Goal: Complete application form

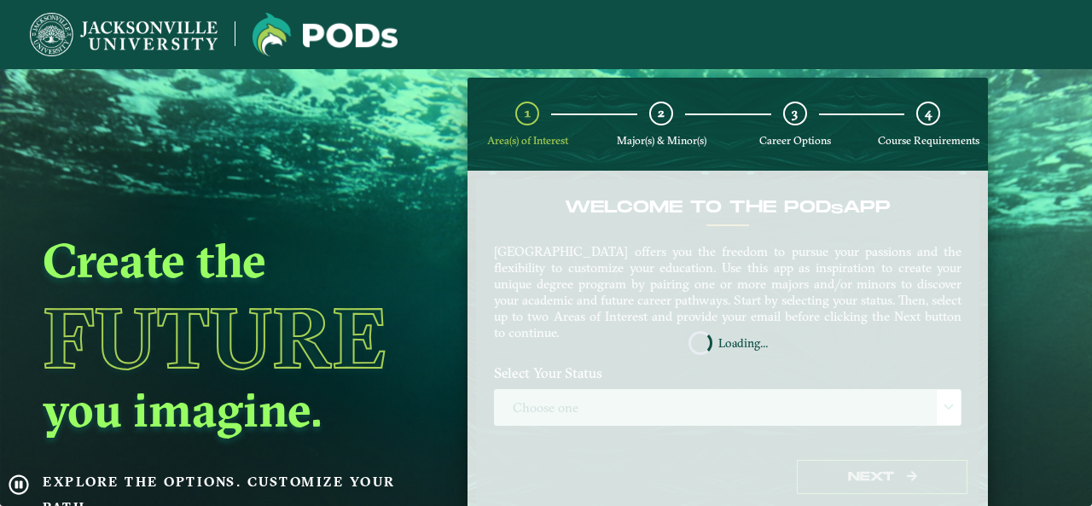
scroll to position [72, 0]
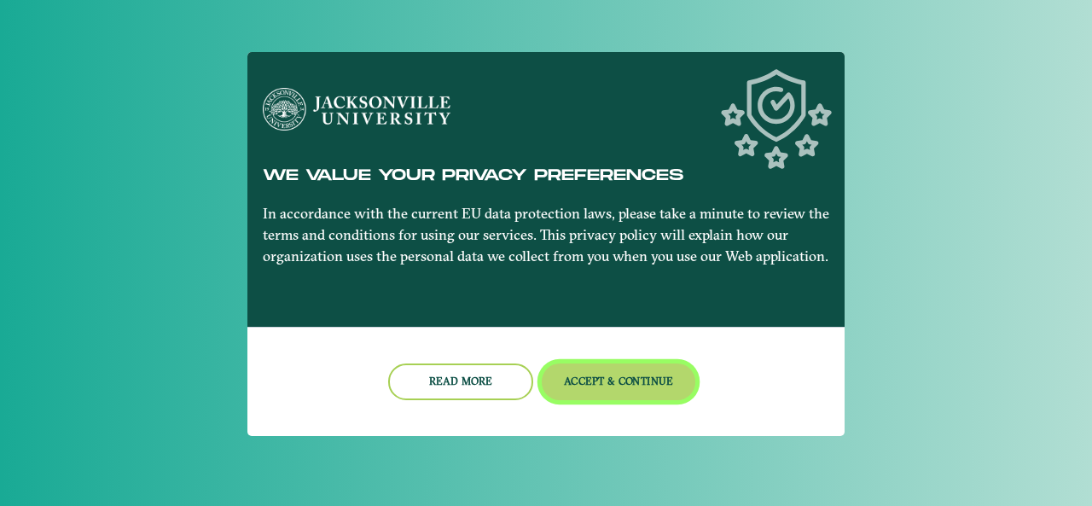
click at [607, 387] on button "Accept & Continue" at bounding box center [619, 382] width 154 height 37
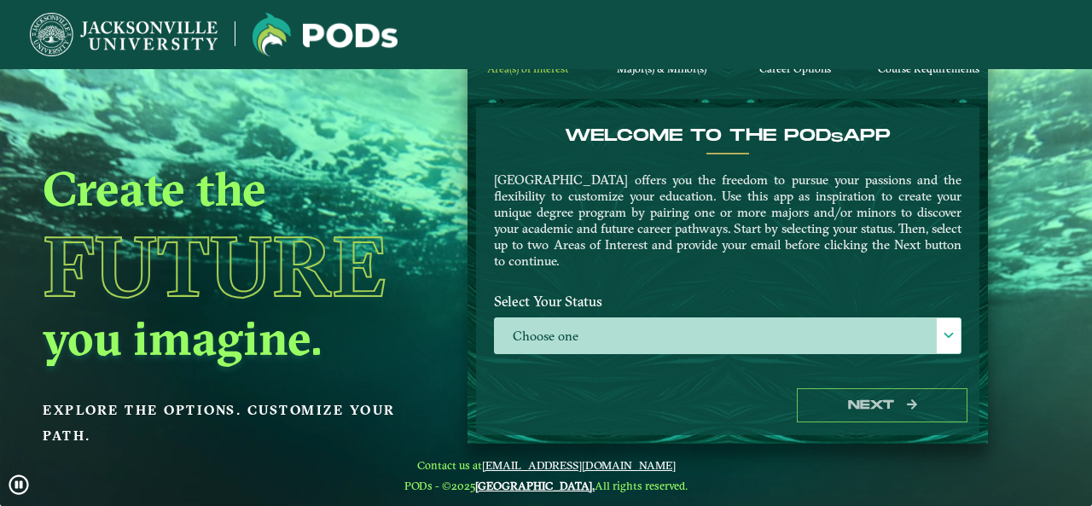
click at [666, 315] on label "Select Your Status" at bounding box center [727, 302] width 493 height 32
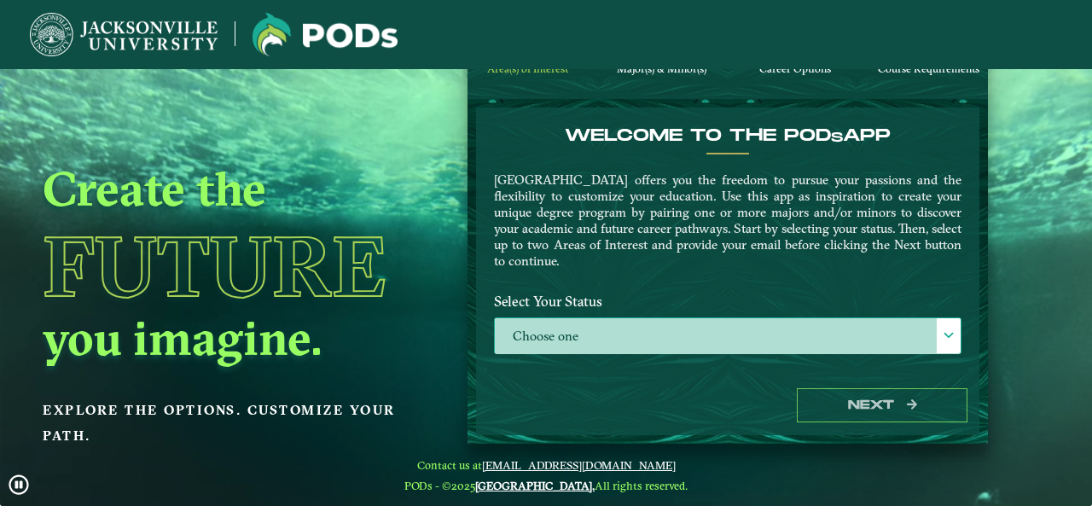
click at [668, 318] on label "Choose one" at bounding box center [728, 336] width 466 height 37
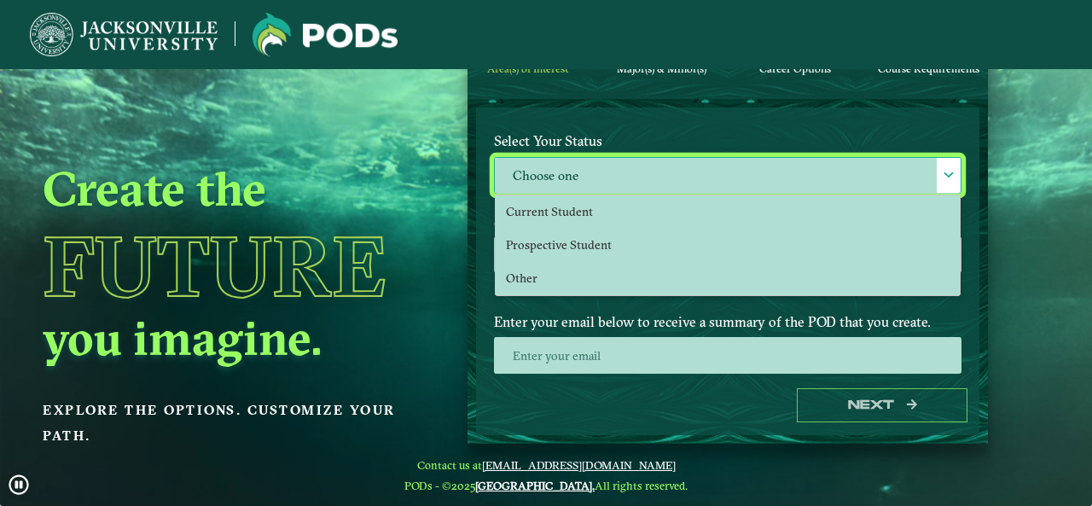
scroll to position [173, 0]
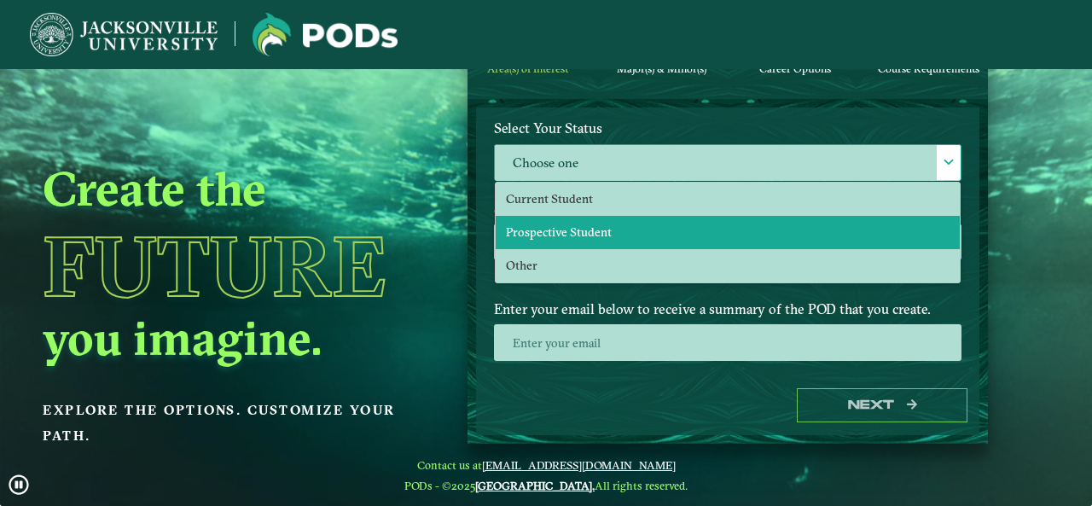
click at [576, 230] on span "Prospective Student" at bounding box center [559, 231] width 106 height 15
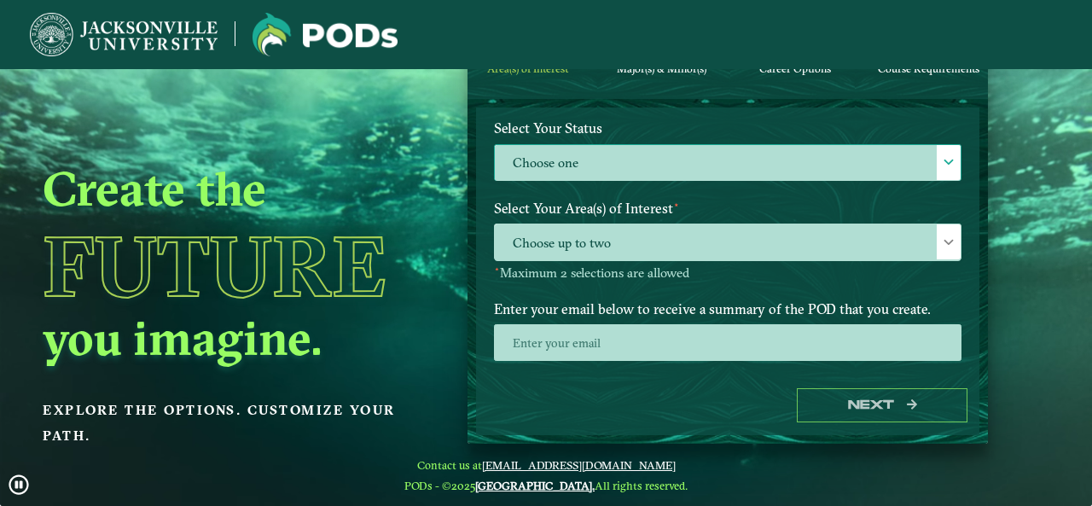
select select "[object Object]"
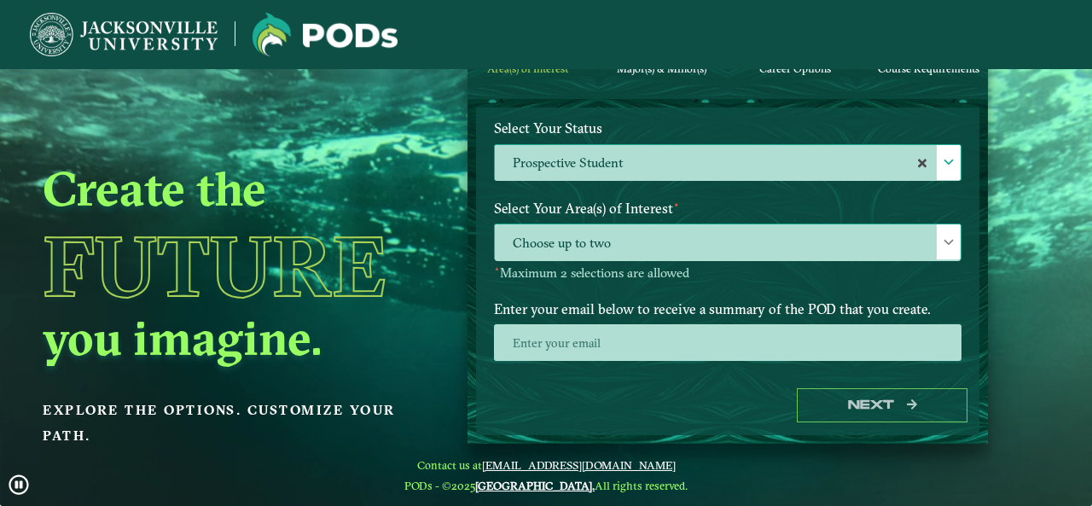
click at [634, 235] on span "Choose up to two" at bounding box center [728, 242] width 466 height 37
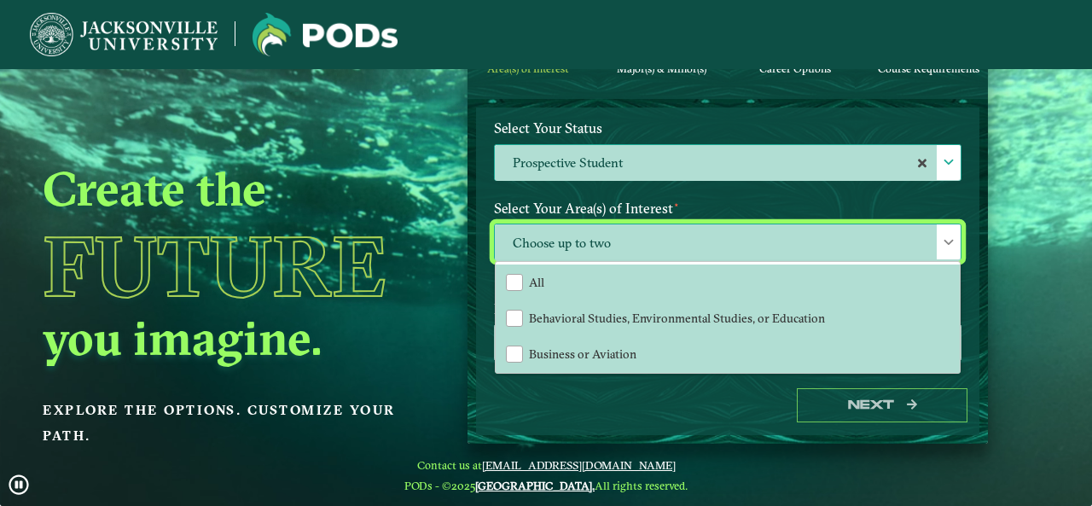
scroll to position [222, 0]
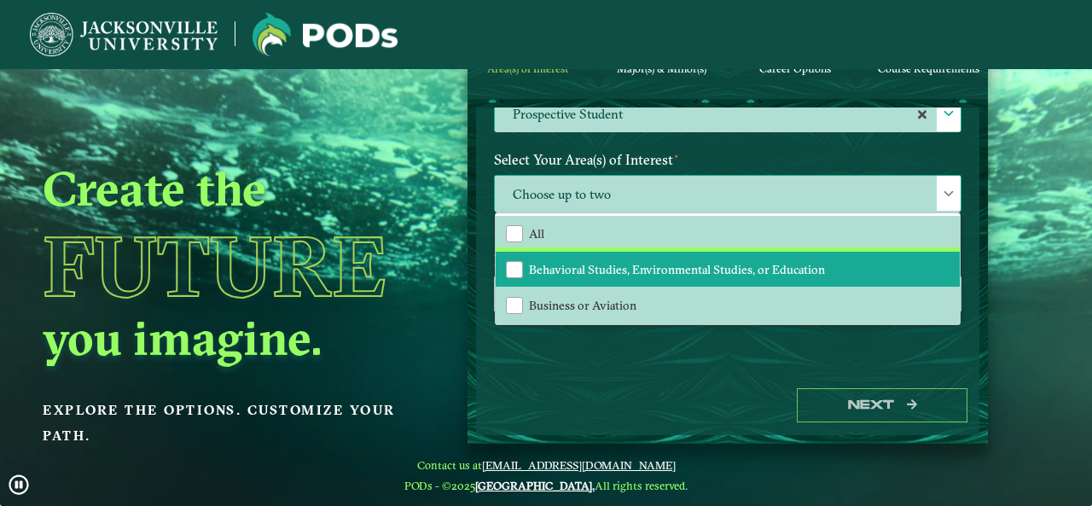
click at [635, 270] on span "Behavioral Studies, Environmental Studies, or Education" at bounding box center [677, 269] width 296 height 15
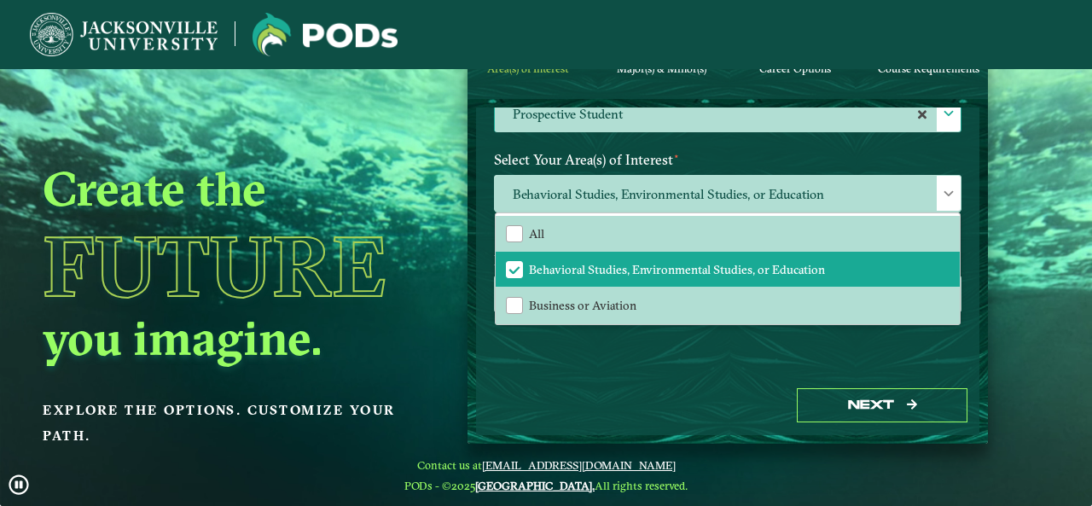
click at [760, 348] on div "Welcome to the POD s app [GEOGRAPHIC_DATA] offers you the freedom to pursue you…" at bounding box center [728, 242] width 504 height 268
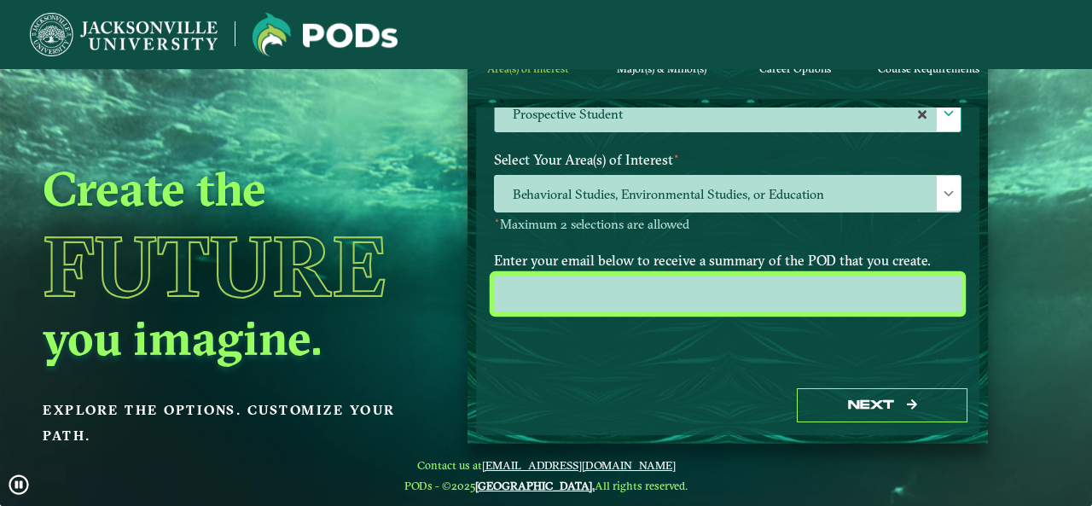
click at [693, 291] on input "email" at bounding box center [728, 294] width 468 height 37
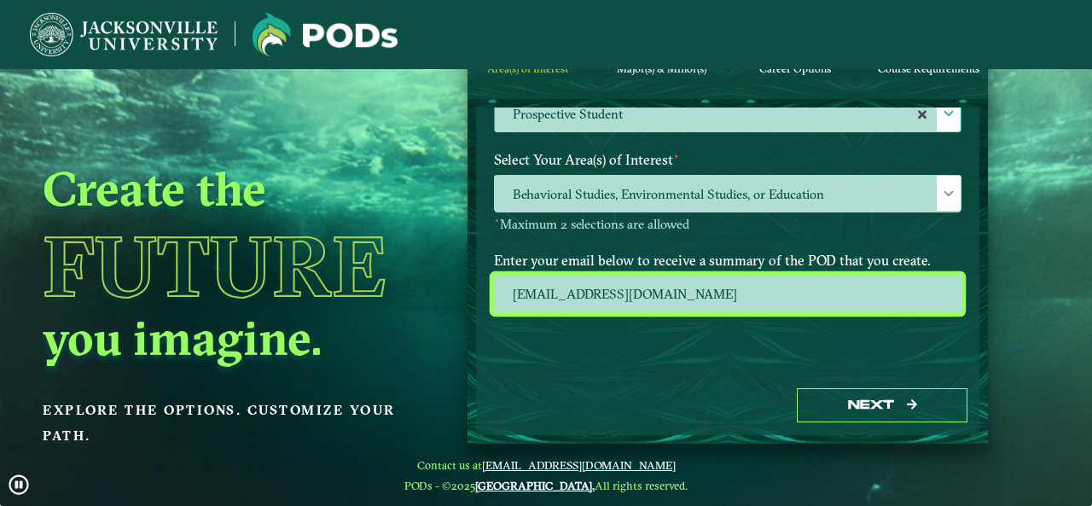
type input "[EMAIL_ADDRESS][DOMAIN_NAME]"
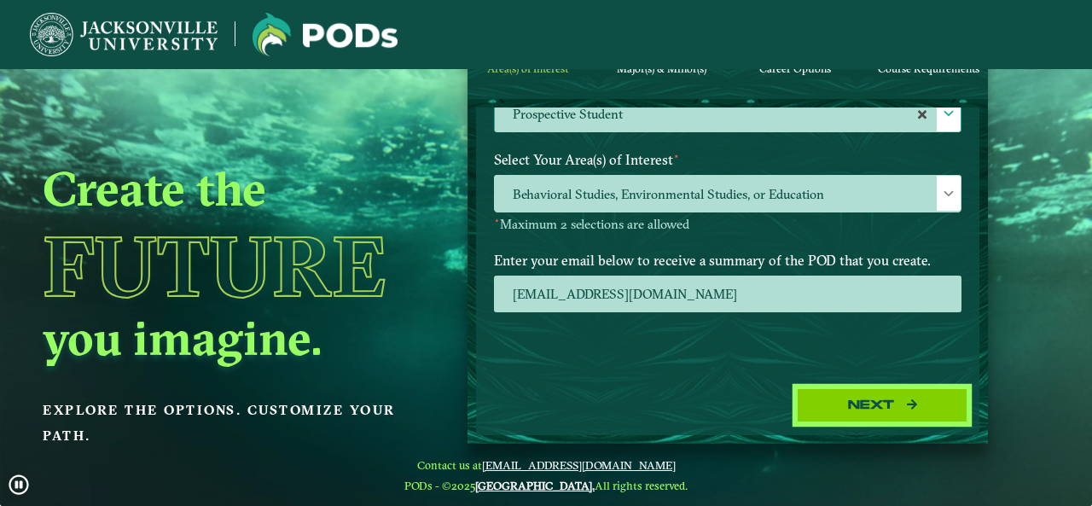
click at [914, 399] on icon "button" at bounding box center [912, 405] width 10 height 12
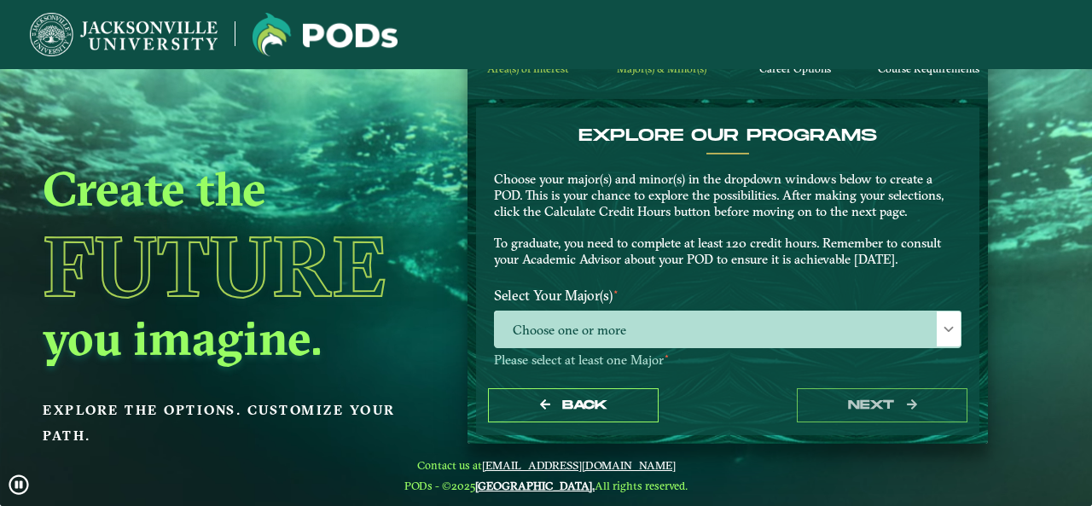
scroll to position [65, 0]
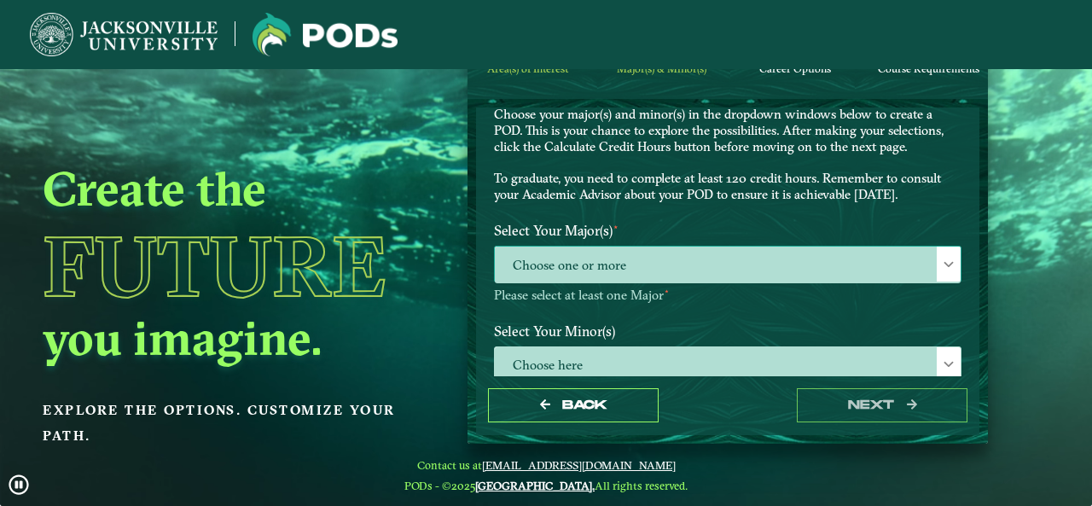
click at [731, 273] on span "Choose one or more" at bounding box center [728, 265] width 466 height 37
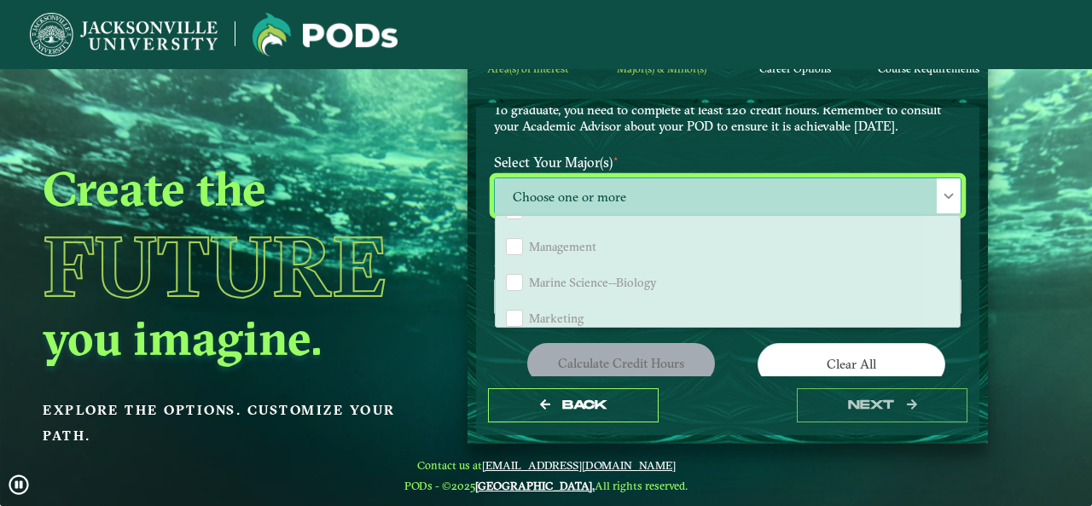
scroll to position [1201, 0]
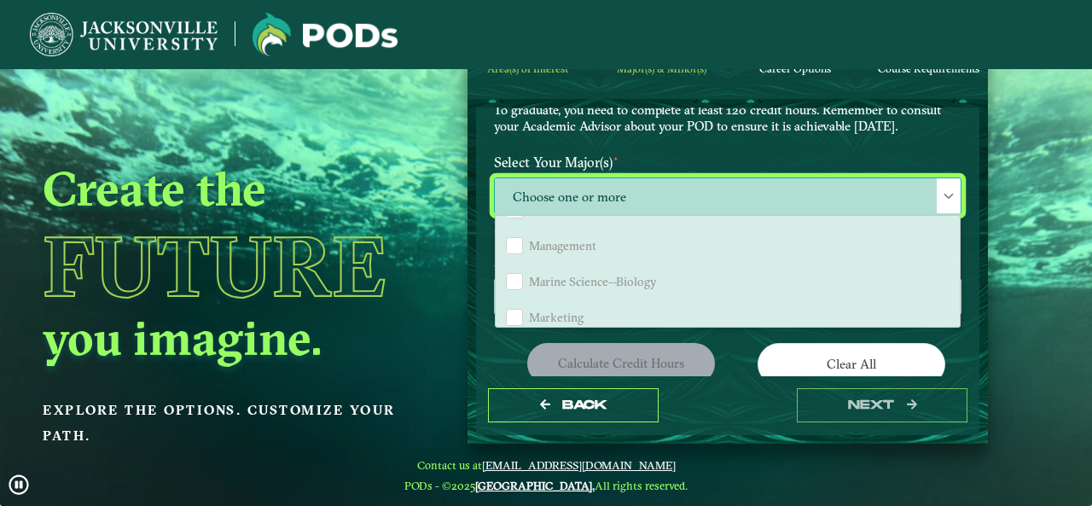
click at [614, 276] on span "Marine Science--Biology" at bounding box center [593, 281] width 128 height 15
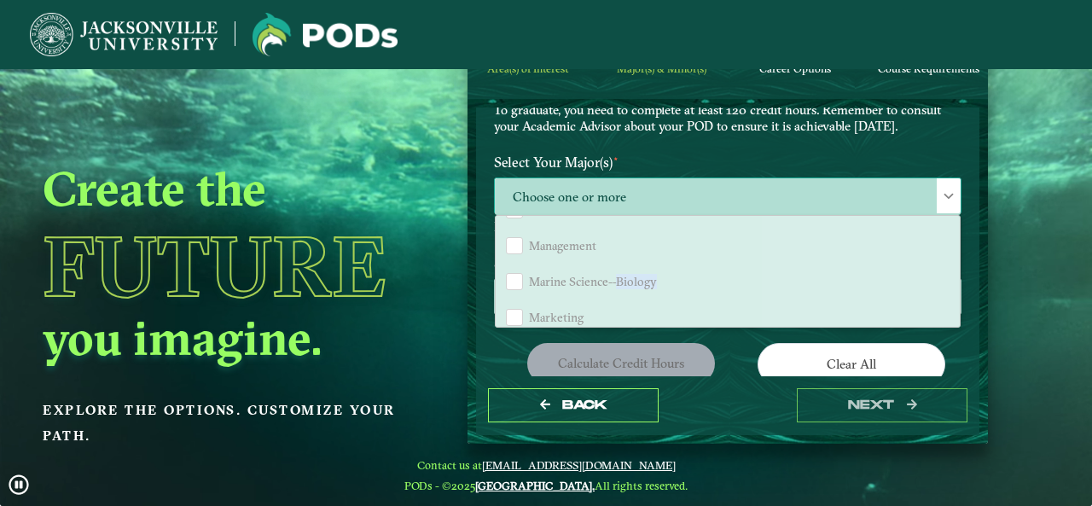
click at [614, 276] on span "Marine Science--Biology" at bounding box center [593, 281] width 128 height 15
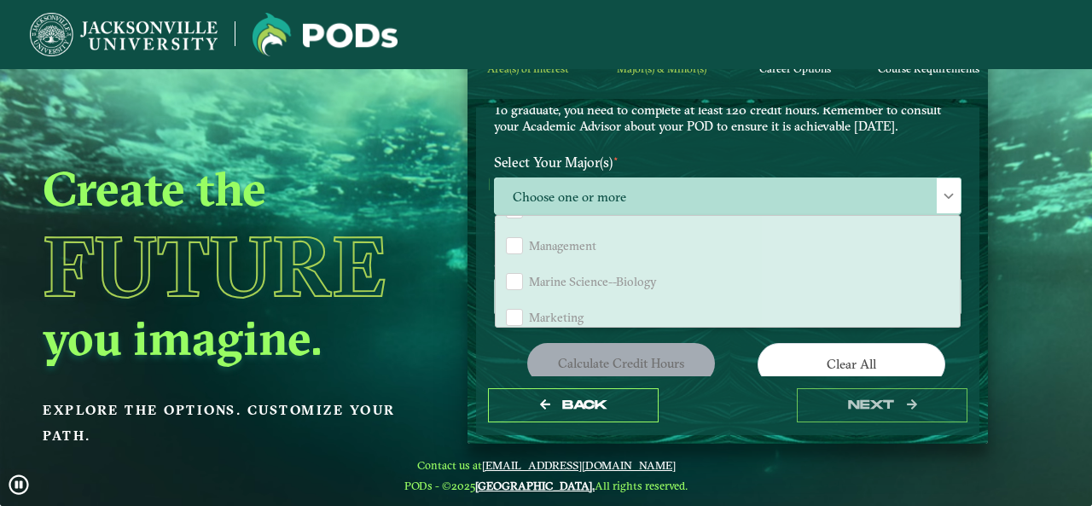
click at [703, 117] on p "Choose your major(s) and minor(s) in the dropdown windows below to create a POD…" at bounding box center [728, 86] width 468 height 96
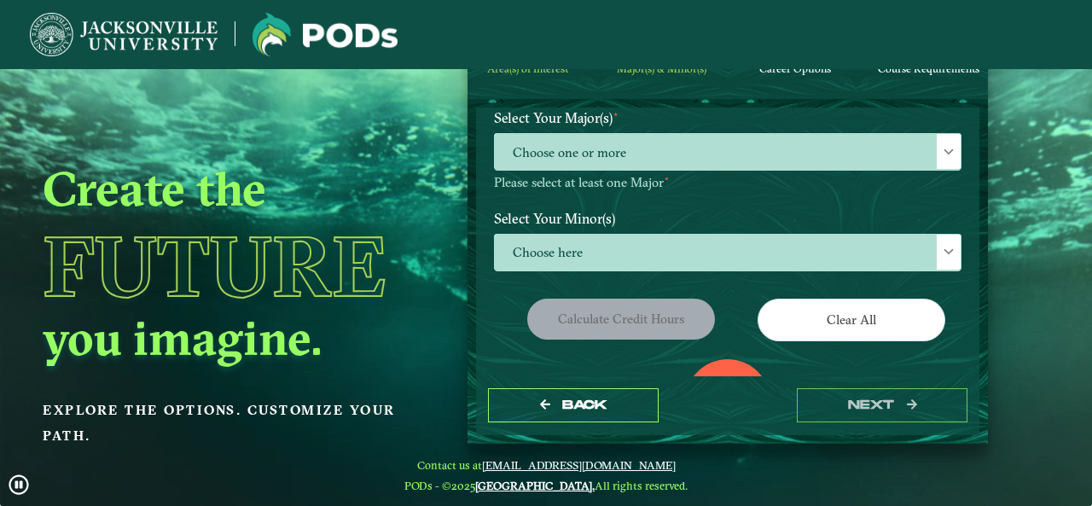
scroll to position [122, 0]
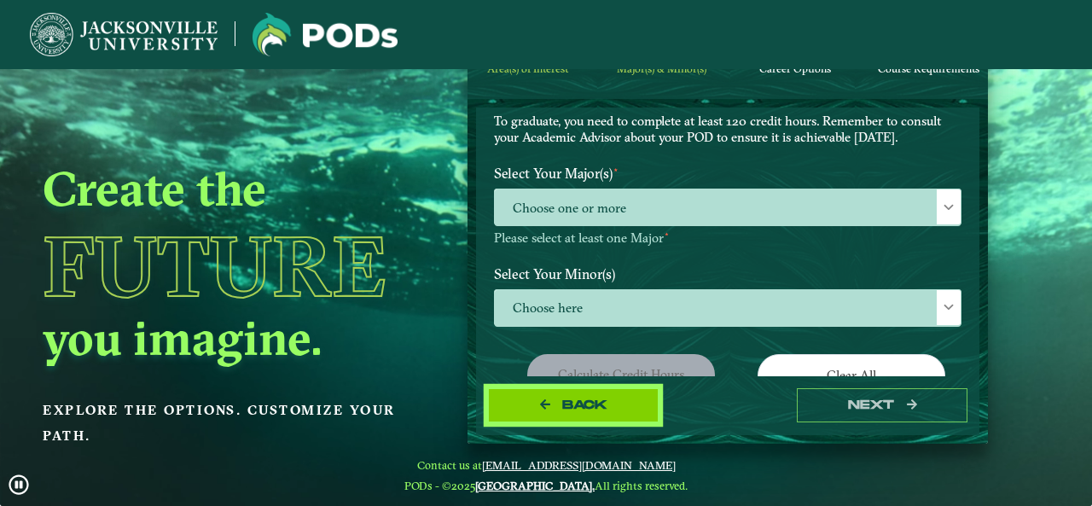
click at [597, 393] on button "Back" at bounding box center [573, 405] width 171 height 35
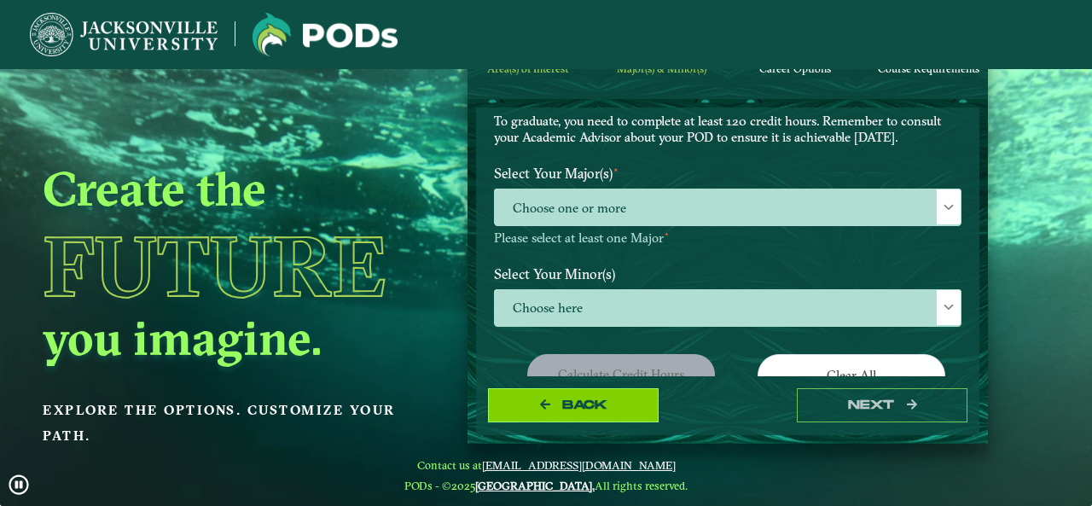
select select "[object Object]"
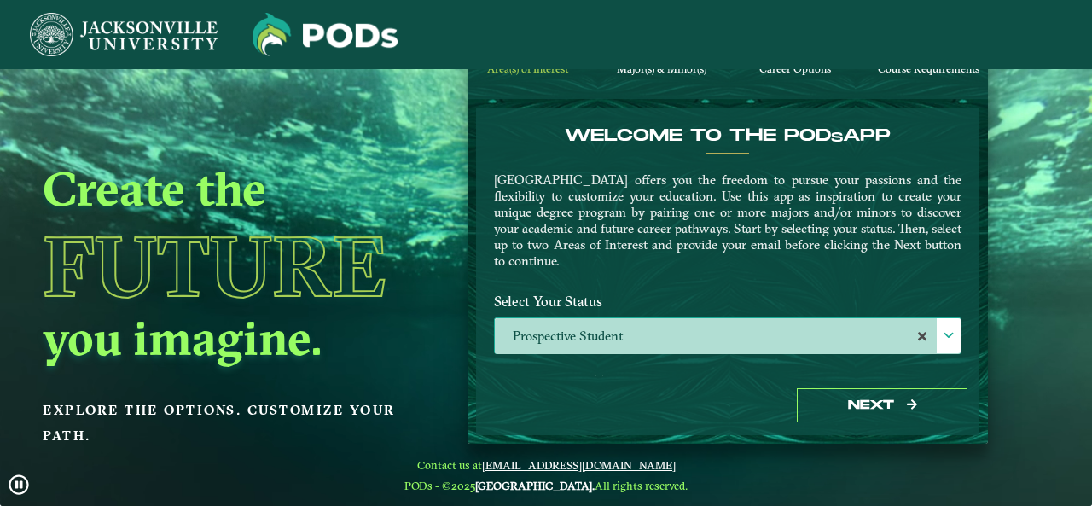
click at [635, 329] on label "Prospective Student" at bounding box center [728, 336] width 466 height 37
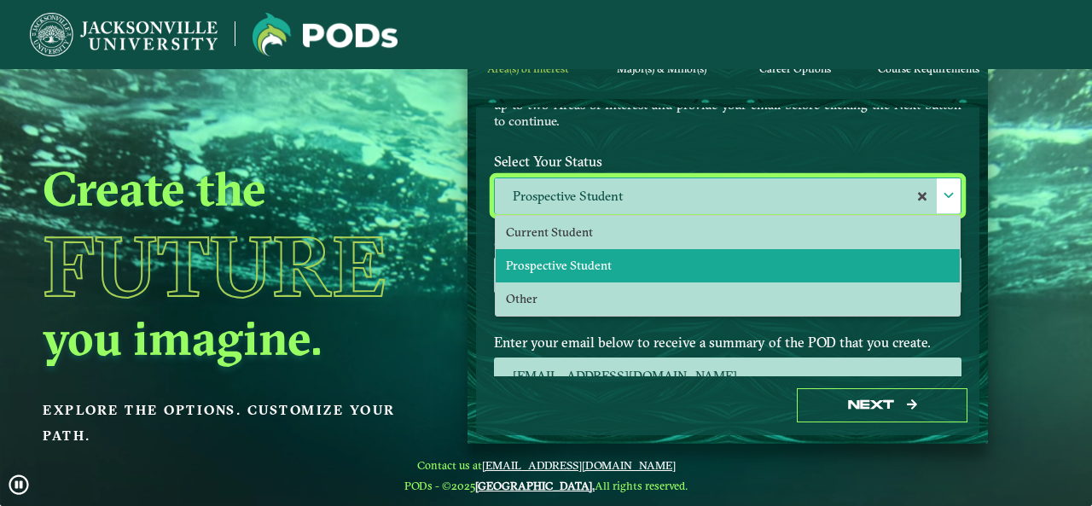
scroll to position [150, 0]
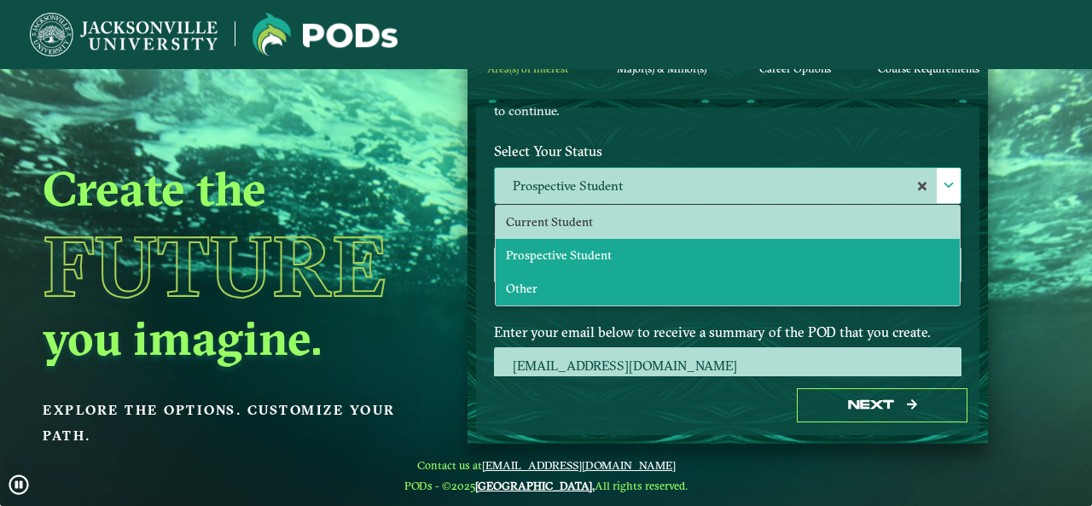
click at [615, 294] on li "Other" at bounding box center [728, 288] width 464 height 33
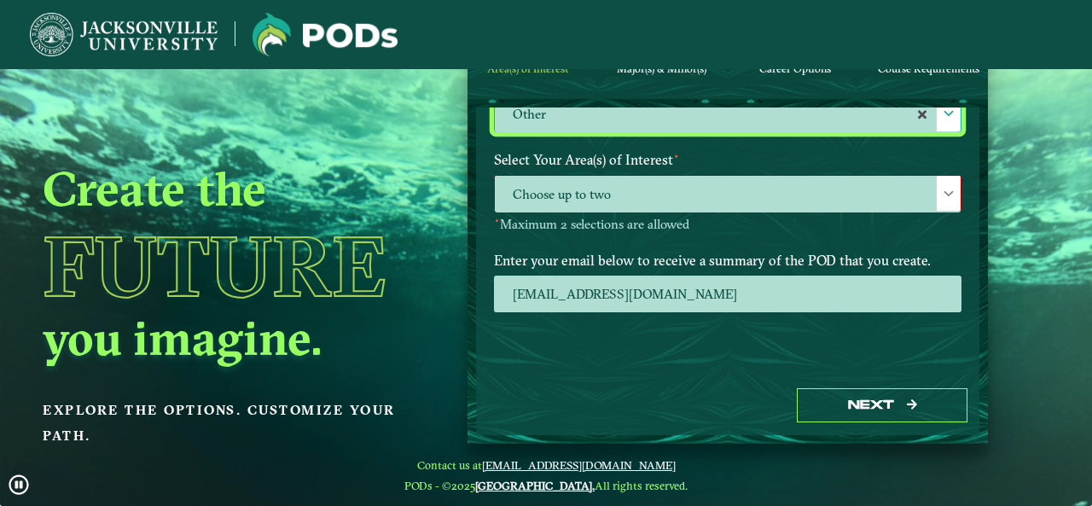
scroll to position [162, 0]
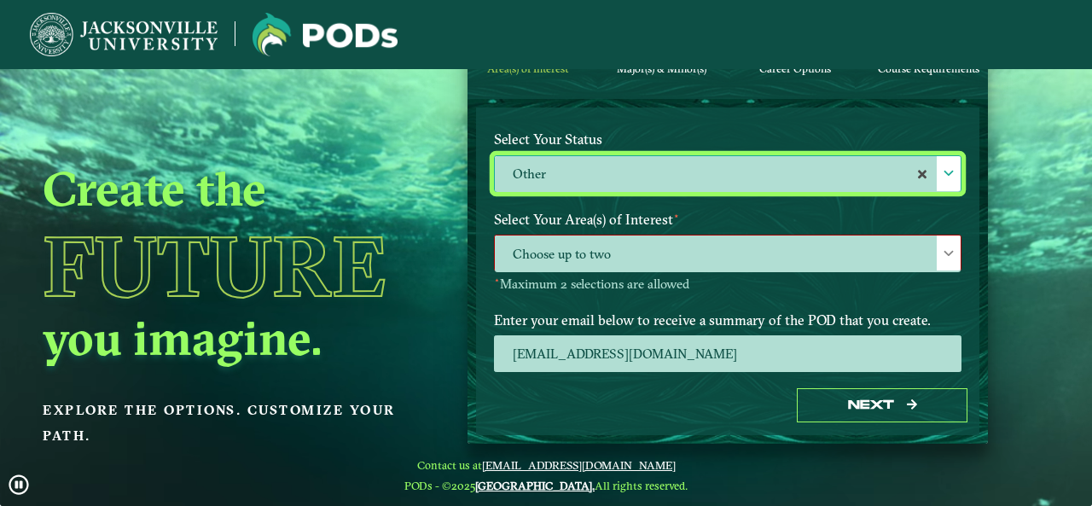
click at [674, 237] on span "Choose up to two" at bounding box center [728, 254] width 466 height 37
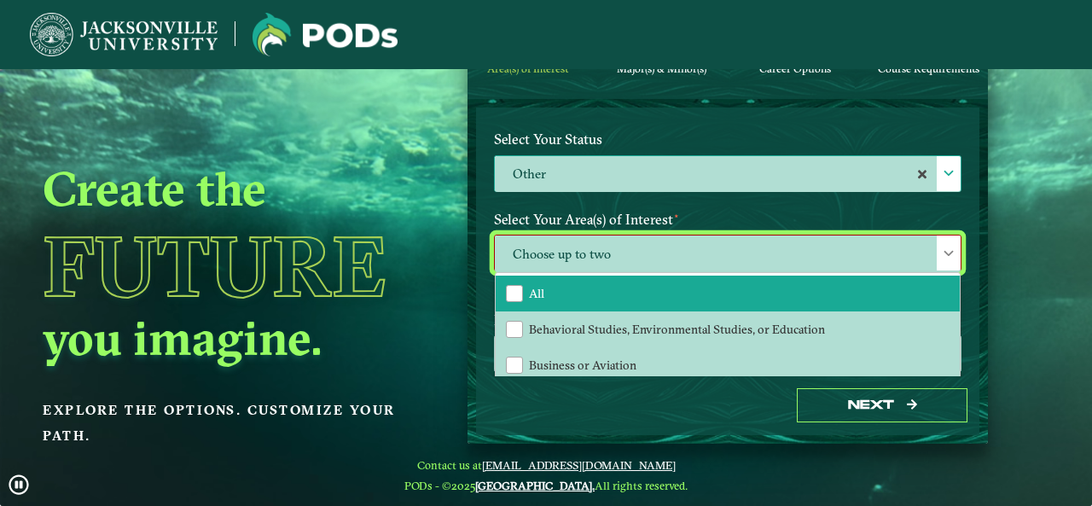
scroll to position [7, 0]
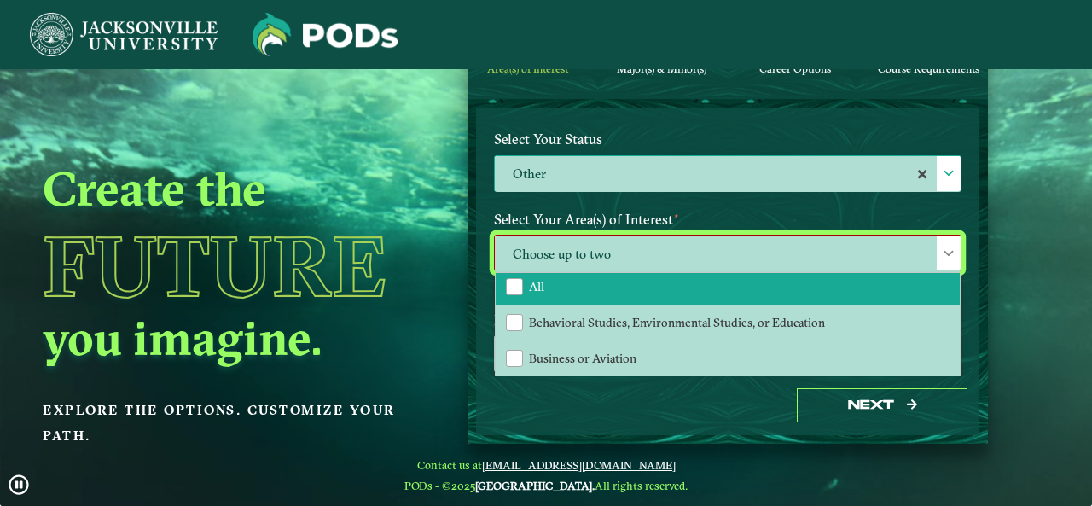
click at [643, 293] on li "All" at bounding box center [728, 287] width 464 height 36
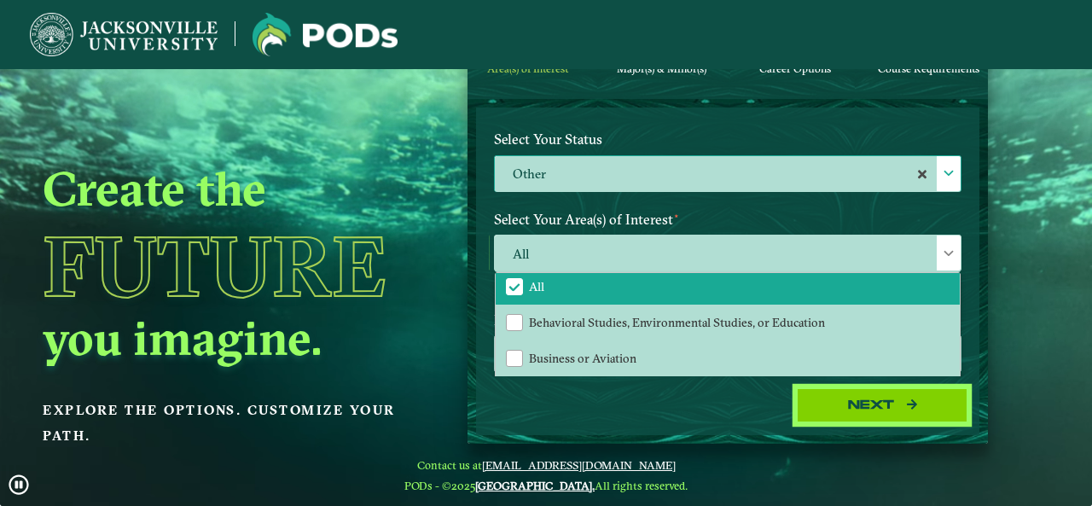
click at [839, 395] on button "Next" at bounding box center [882, 405] width 171 height 35
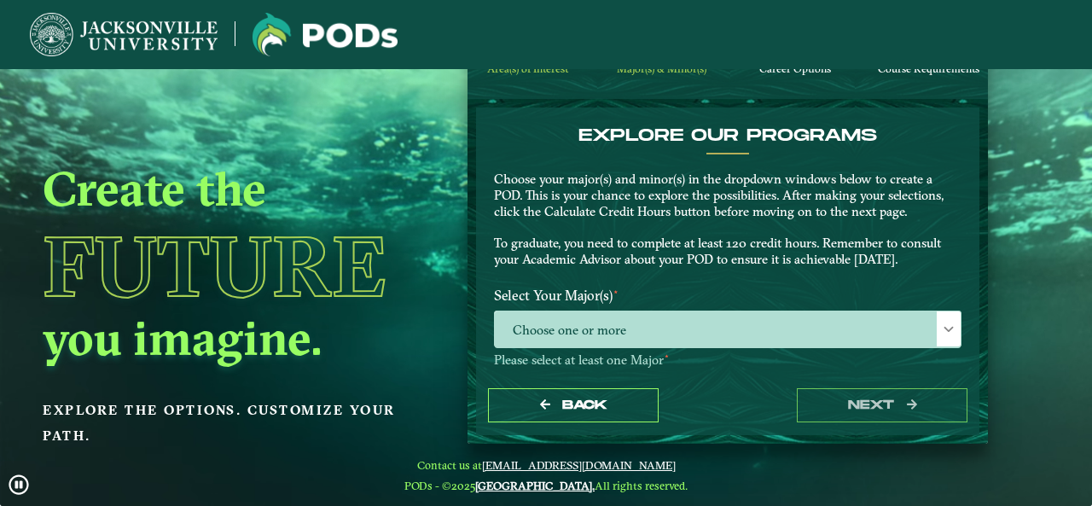
click at [654, 310] on label "Select Your Major(s) ⋆" at bounding box center [727, 296] width 493 height 32
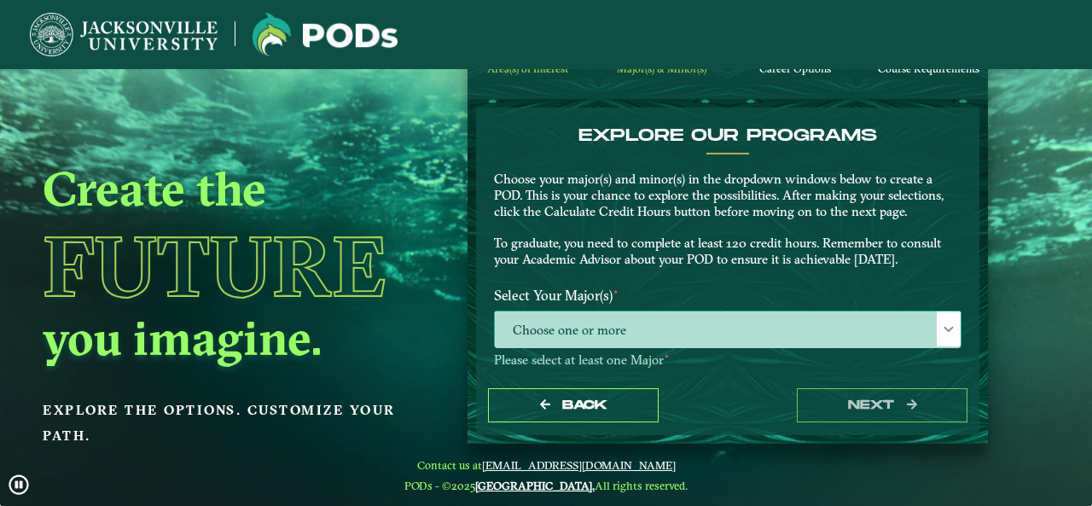
click at [674, 334] on span "Choose one or more" at bounding box center [728, 329] width 466 height 37
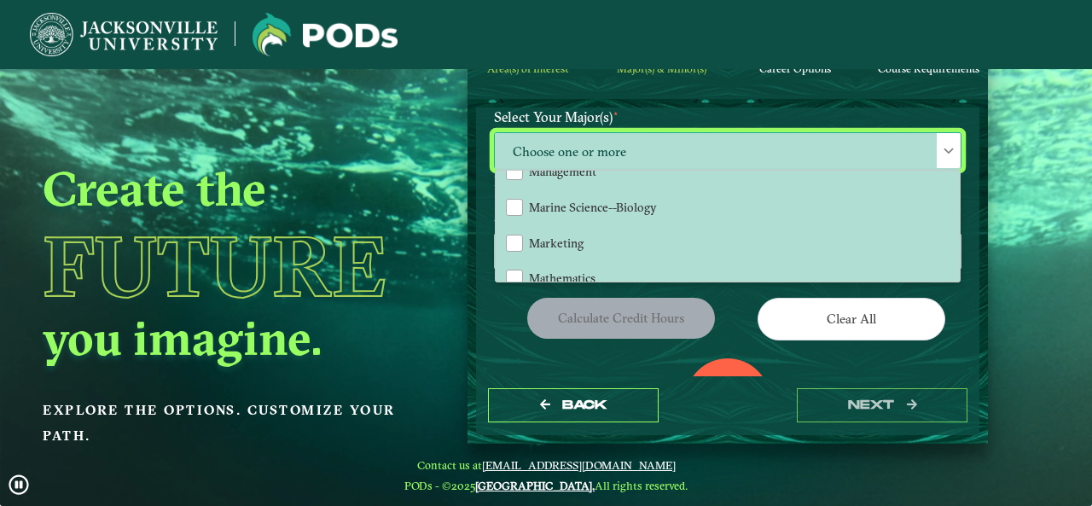
scroll to position [1086, 0]
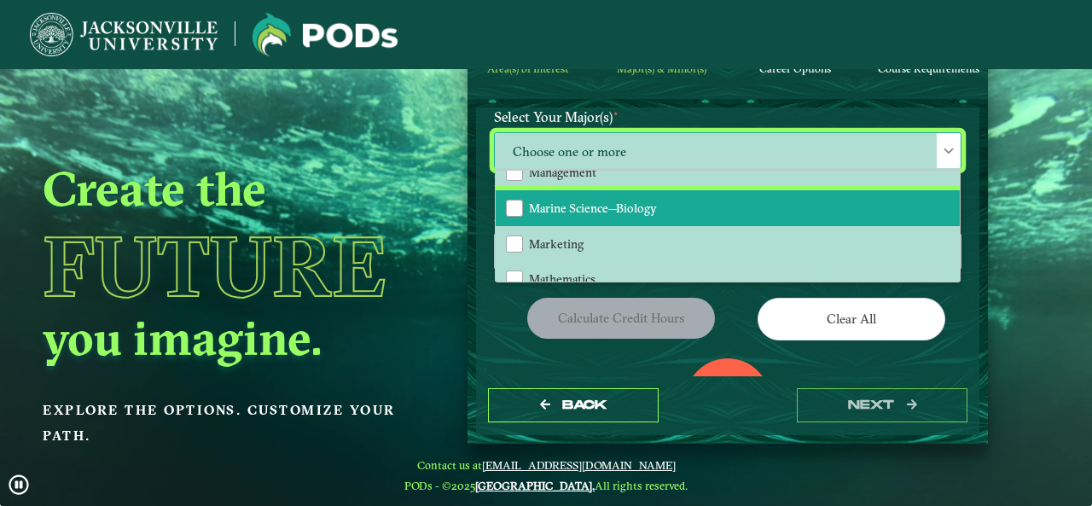
click at [661, 201] on li "Marine Science--Biology" at bounding box center [728, 208] width 464 height 36
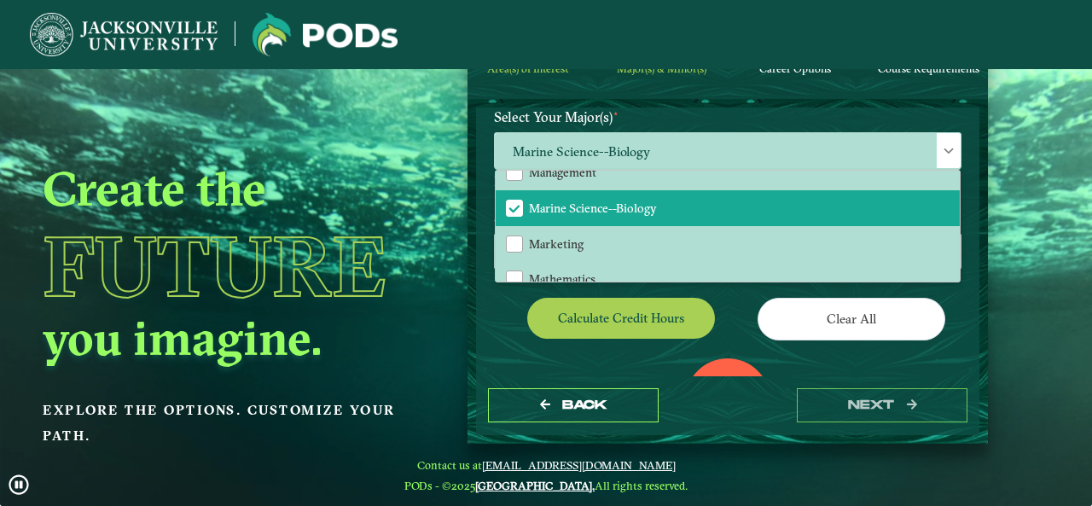
click at [716, 358] on div "0" at bounding box center [727, 400] width 85 height 85
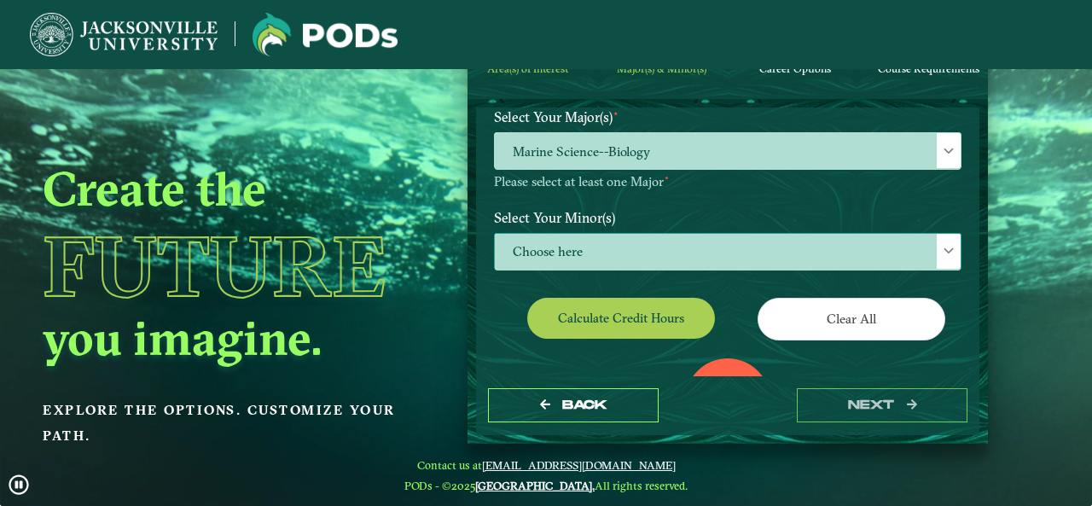
click at [657, 249] on span "Choose here" at bounding box center [728, 252] width 466 height 37
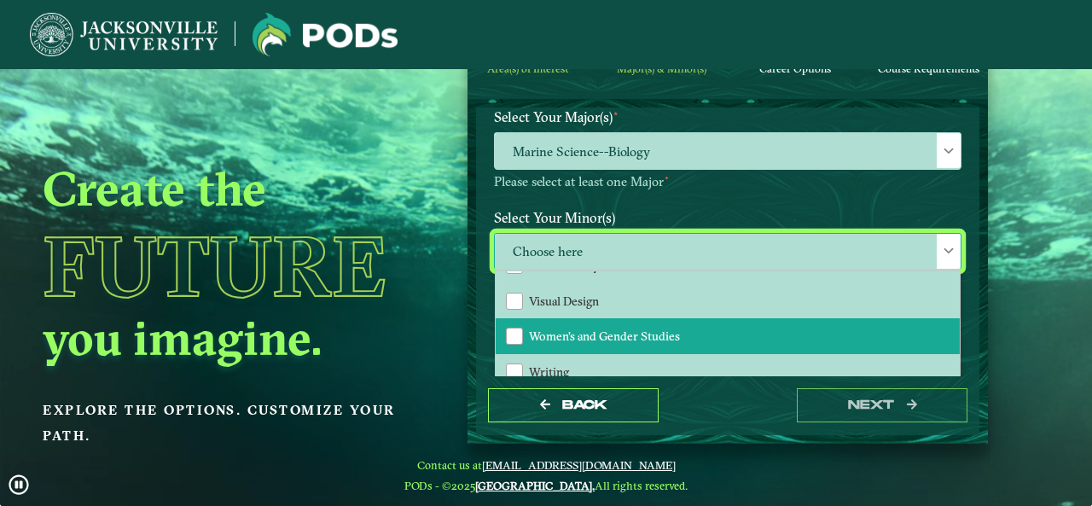
scroll to position [1850, 0]
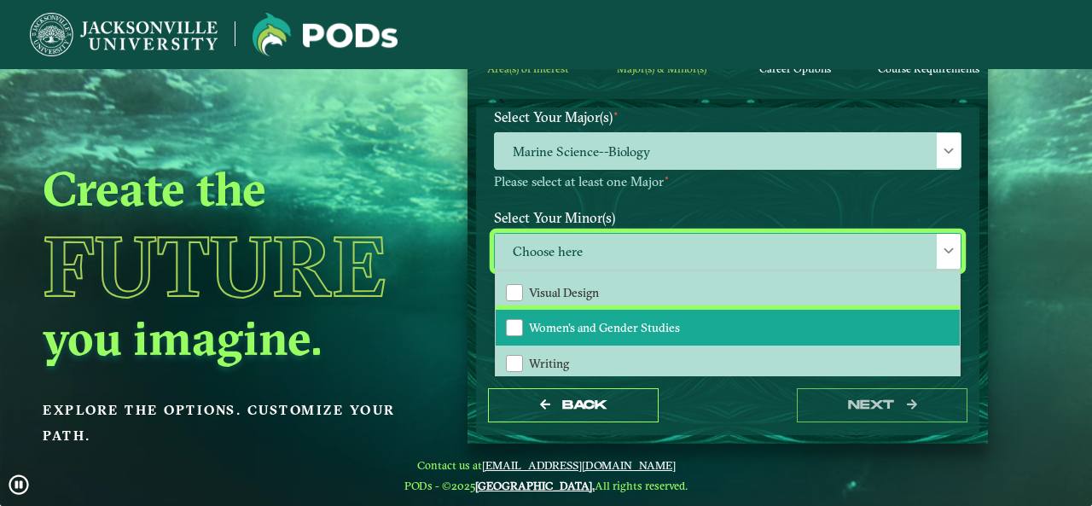
click at [625, 330] on span "Women's and Gender Studies" at bounding box center [604, 327] width 151 height 15
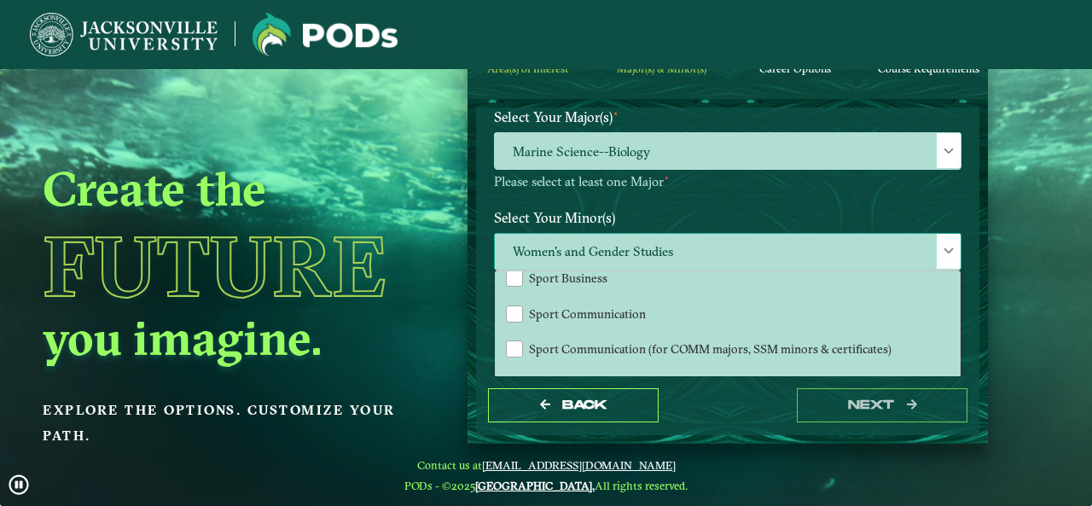
scroll to position [1678, 0]
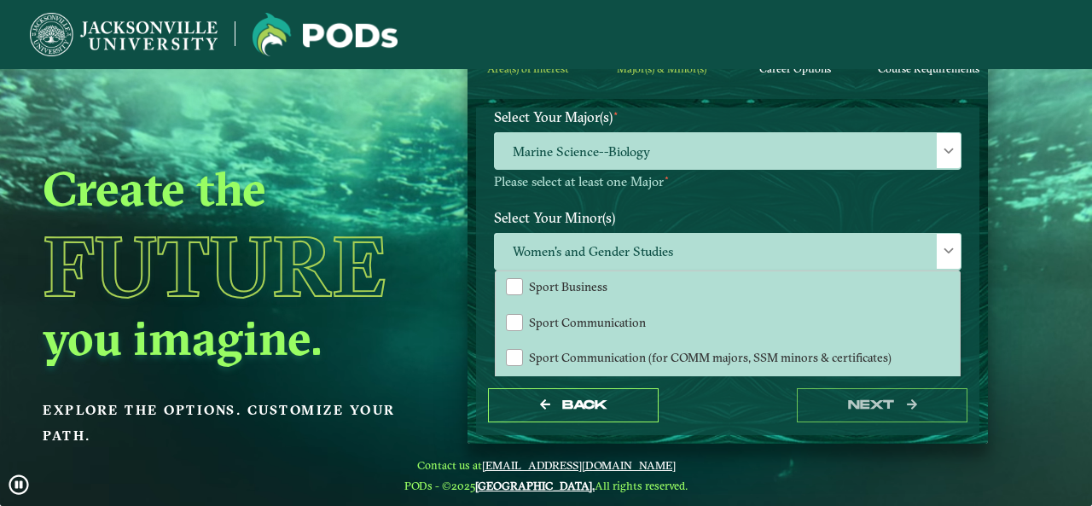
click at [652, 217] on label "Select Your Minor(s)" at bounding box center [727, 217] width 493 height 32
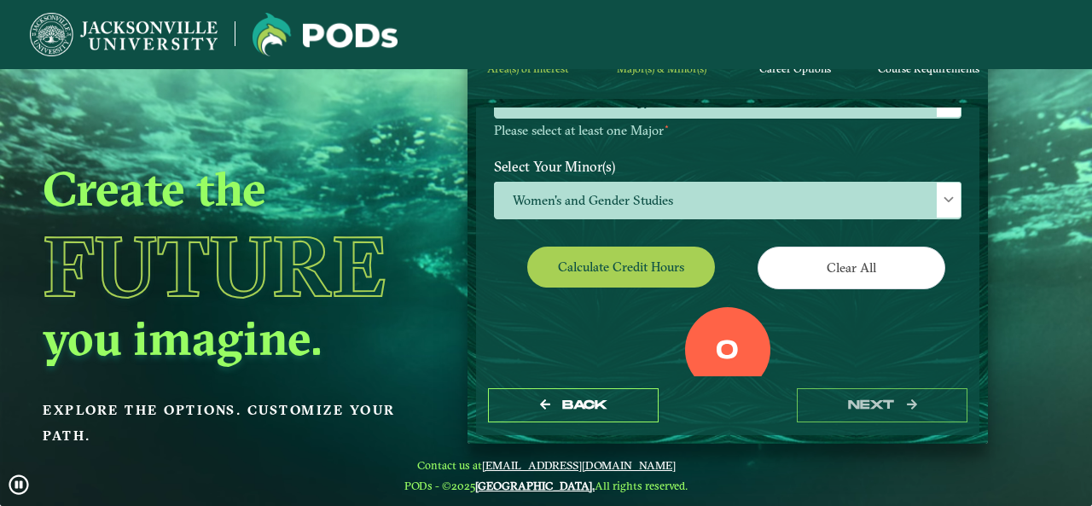
scroll to position [345, 0]
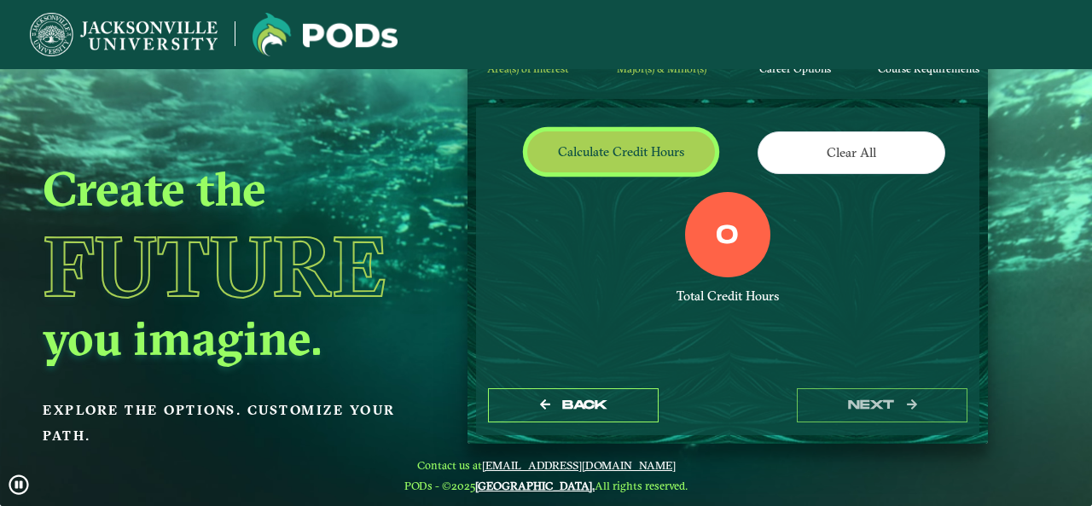
click at [655, 137] on button "Calculate credit hours" at bounding box center [621, 151] width 188 height 40
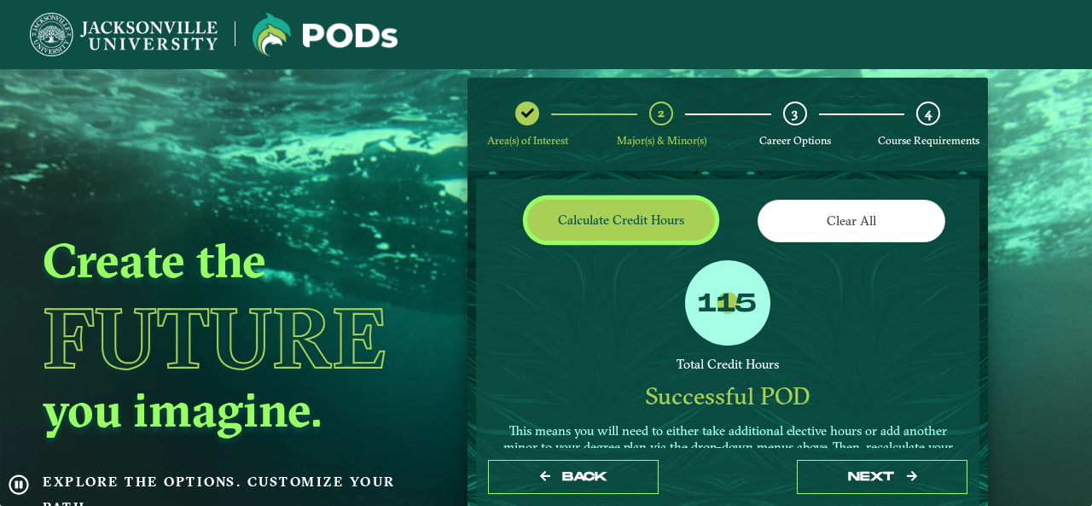
scroll to position [376, 0]
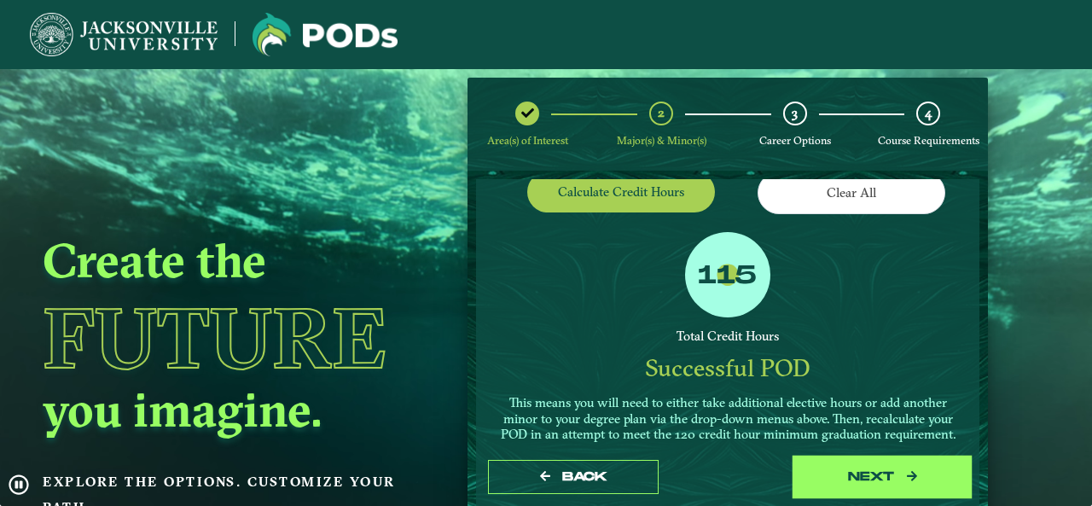
click at [888, 474] on button "next" at bounding box center [882, 477] width 171 height 35
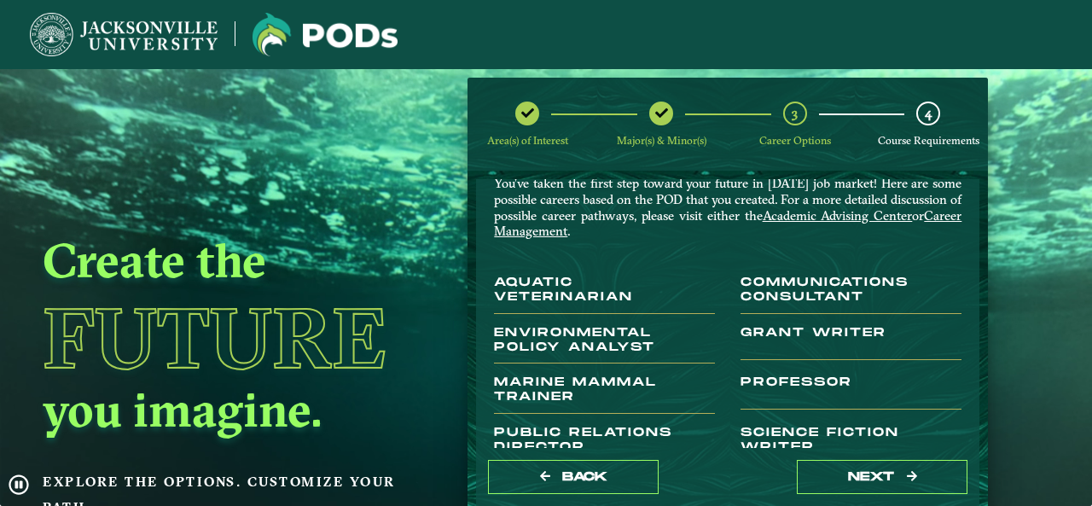
scroll to position [63, 0]
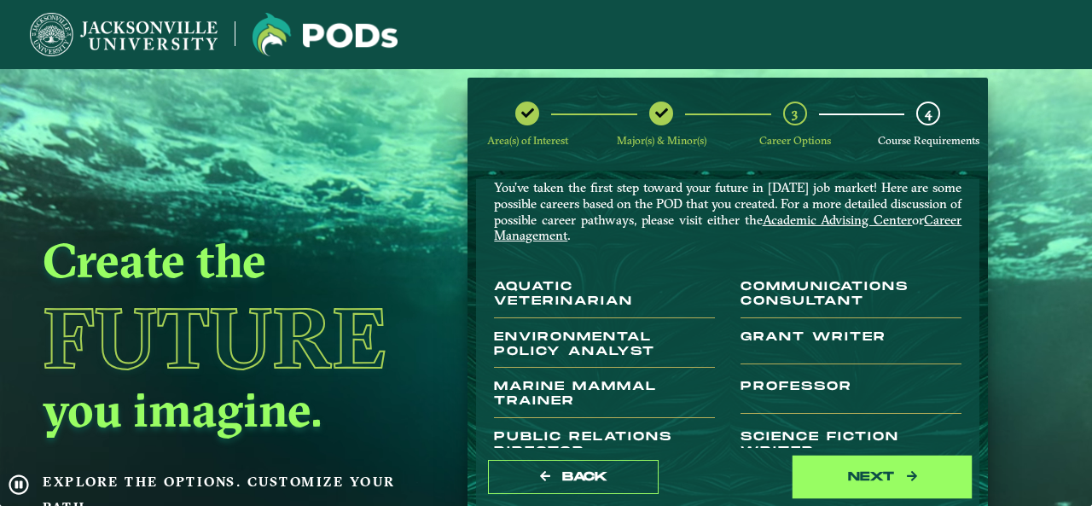
click at [887, 475] on button "next" at bounding box center [882, 477] width 171 height 35
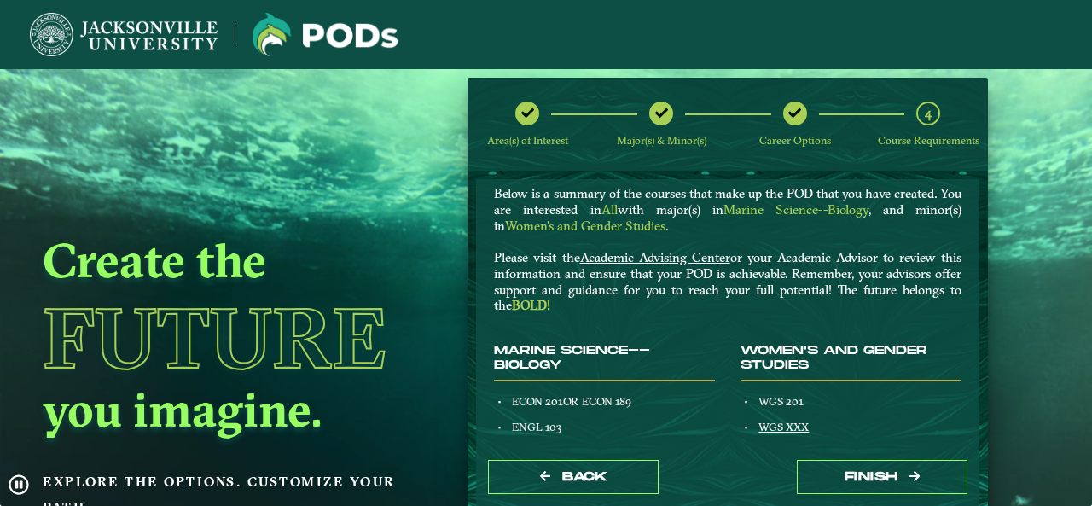
scroll to position [0, 0]
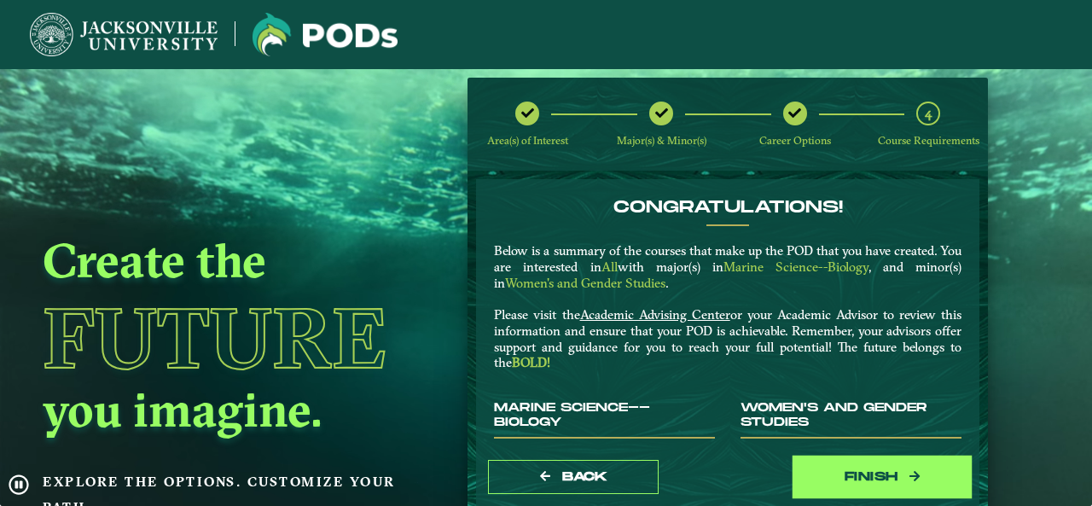
click at [879, 463] on button "Finish" at bounding box center [882, 477] width 171 height 35
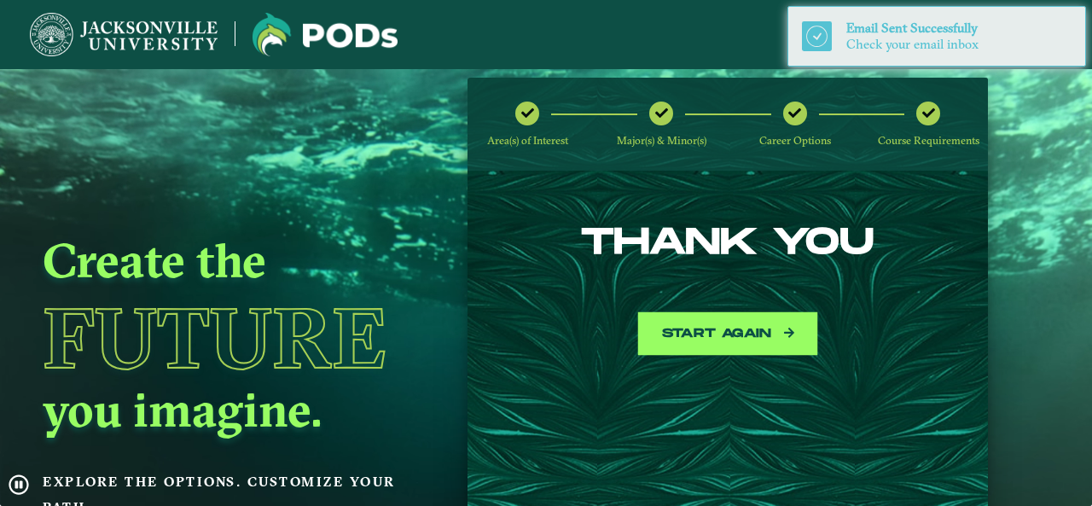
click at [751, 321] on button "Start again" at bounding box center [728, 334] width 171 height 35
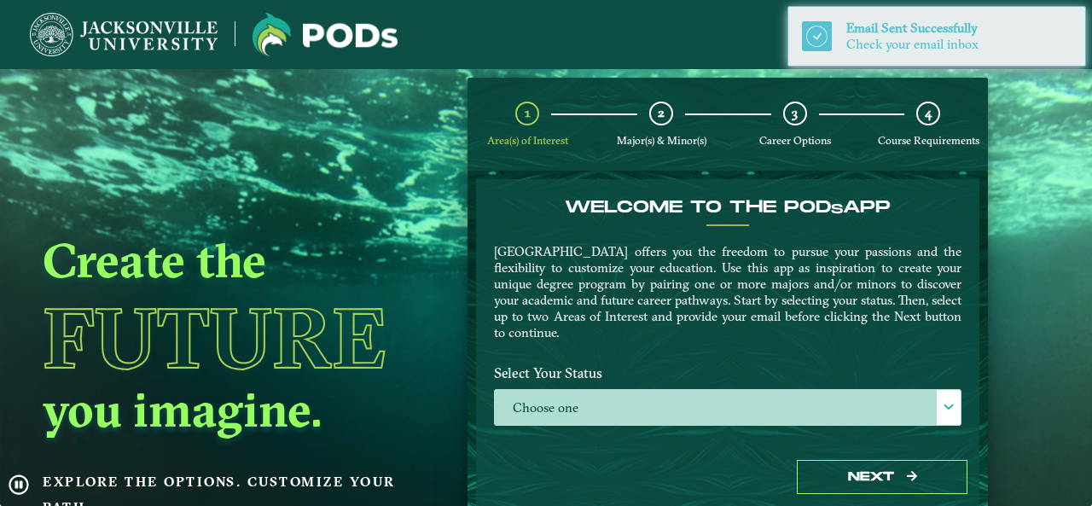
click at [152, 35] on img at bounding box center [124, 35] width 188 height 44
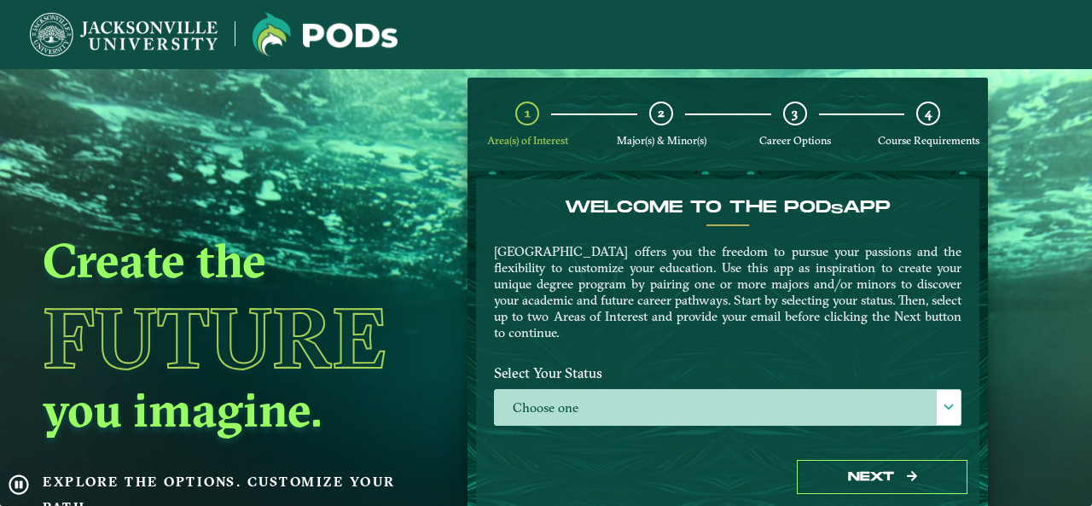
click at [166, 37] on img at bounding box center [124, 35] width 188 height 44
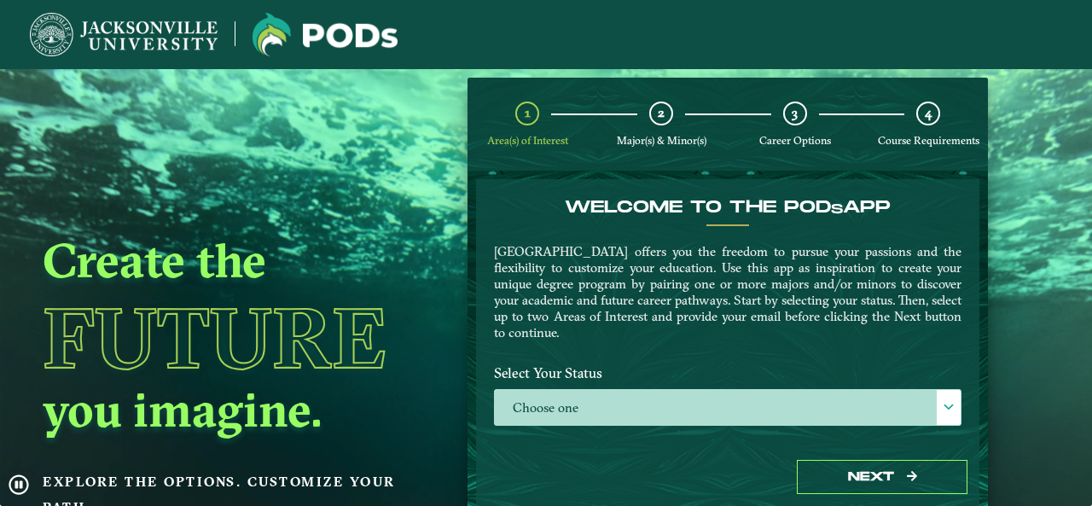
click at [166, 37] on img at bounding box center [124, 35] width 188 height 44
